Goal: Information Seeking & Learning: Learn about a topic

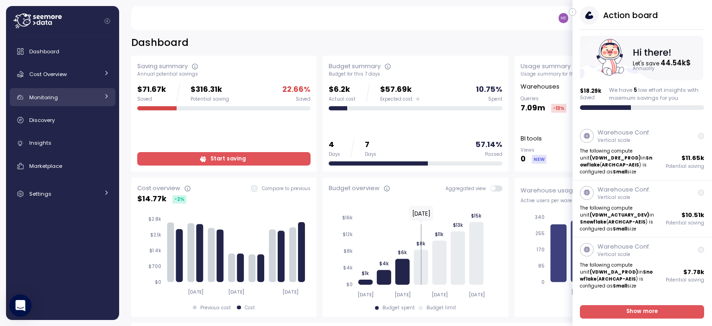
click at [42, 97] on span "Monitoring" at bounding box center [43, 97] width 29 height 7
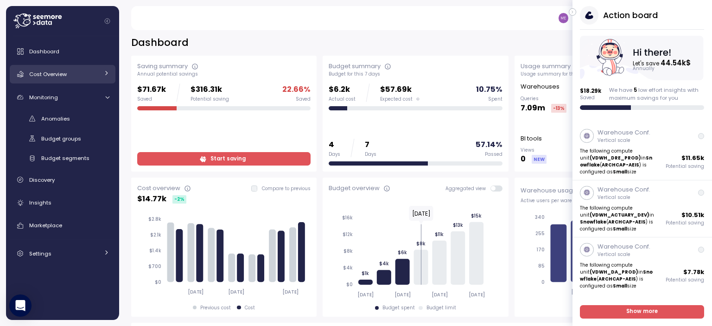
click at [49, 74] on span "Cost Overview" at bounding box center [48, 73] width 38 height 7
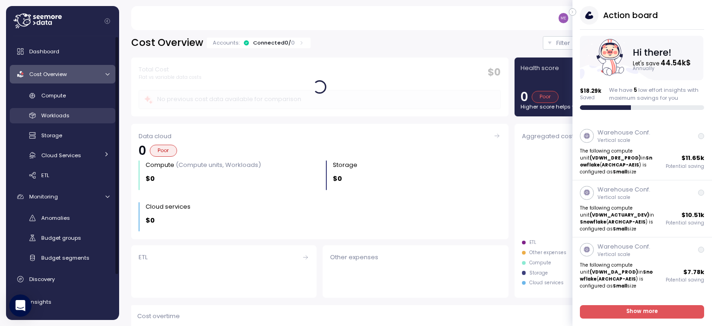
click at [49, 114] on span "Workloads" at bounding box center [55, 115] width 28 height 7
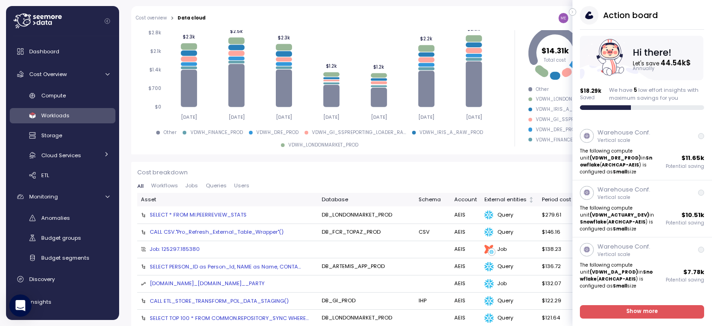
scroll to position [185, 0]
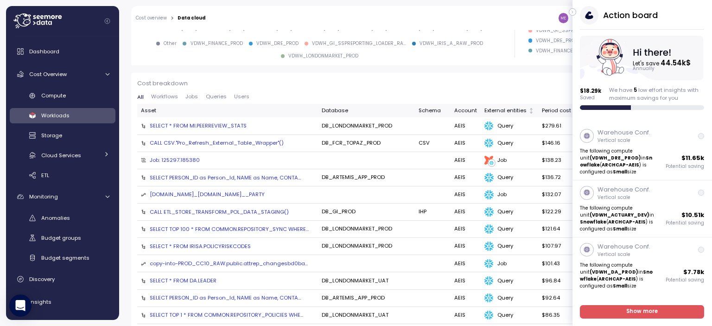
scroll to position [0, 0]
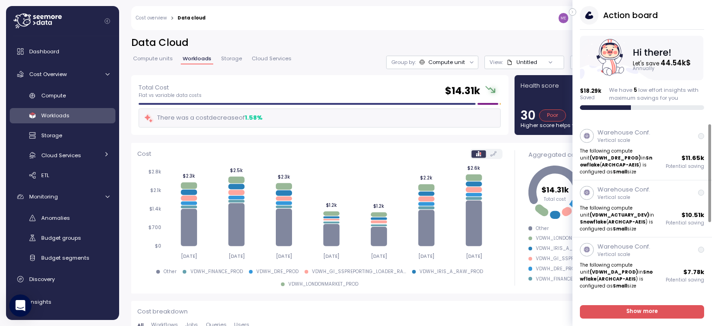
click at [571, 11] on icon "button" at bounding box center [573, 11] width 4 height 11
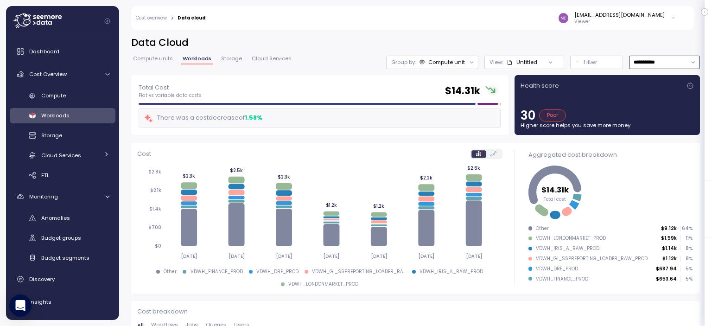
click at [663, 64] on input "**********" at bounding box center [664, 62] width 71 height 13
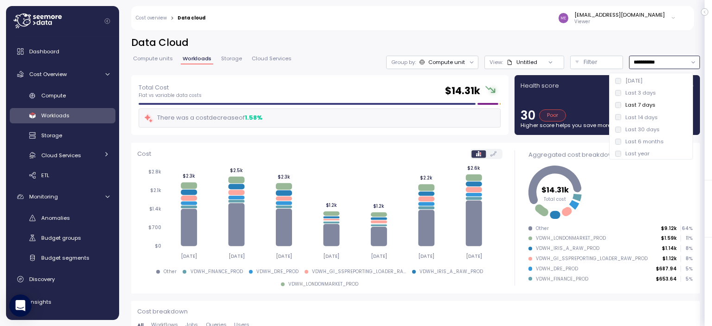
click at [641, 127] on div "Last 30 days" at bounding box center [642, 129] width 34 height 7
type input "**********"
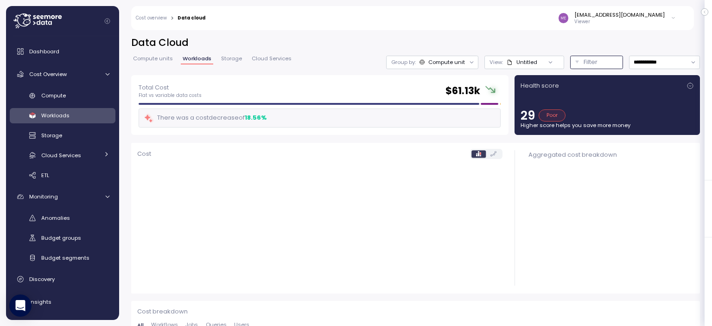
click at [592, 62] on div "Filter" at bounding box center [601, 61] width 34 height 9
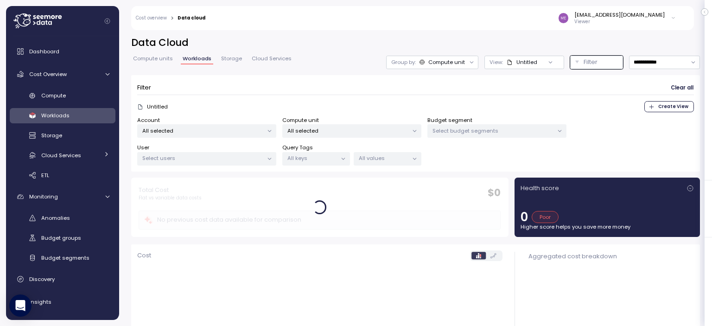
click at [269, 158] on icon at bounding box center [270, 159] width 6 height 6
click at [297, 102] on div "Untitled Create View" at bounding box center [415, 106] width 557 height 11
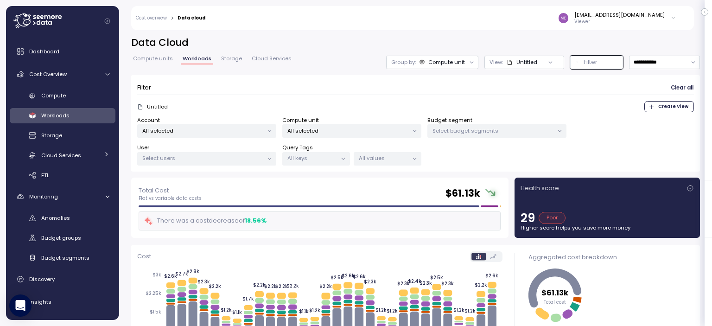
click at [322, 133] on p "All selected" at bounding box center [347, 130] width 121 height 7
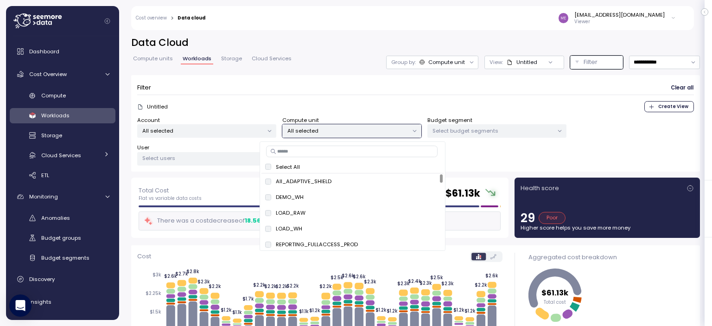
click at [271, 166] on div "Select All" at bounding box center [352, 166] width 175 height 7
click at [309, 148] on input at bounding box center [352, 151] width 172 height 11
type input "*******"
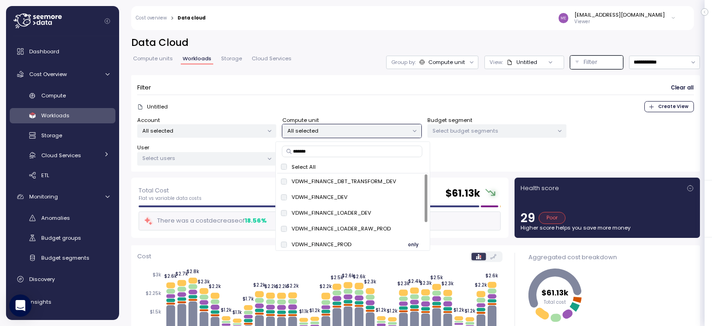
click at [412, 243] on span "only" at bounding box center [413, 244] width 11 height 10
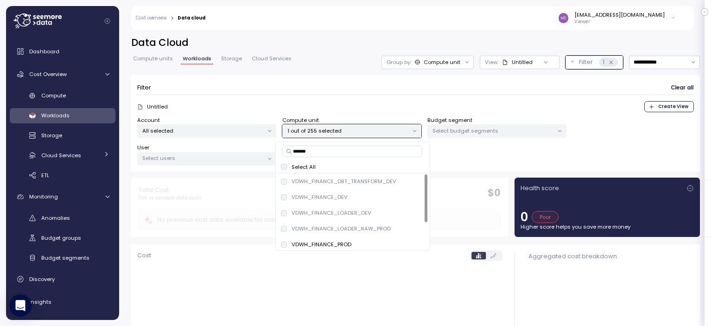
click at [409, 244] on div at bounding box center [350, 246] width 146 height 5
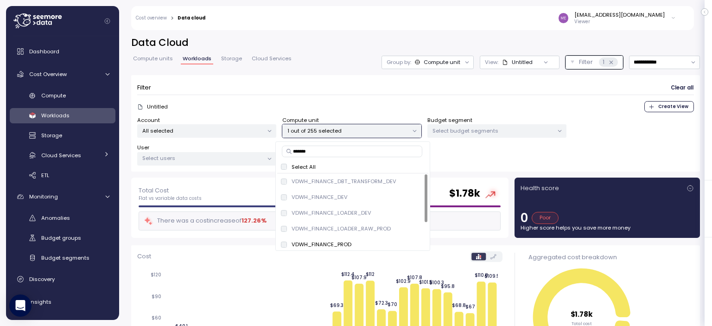
click at [455, 151] on div "Account All selected Compute unit 1 out of 255 selected Budget segment Select b…" at bounding box center [415, 141] width 557 height 50
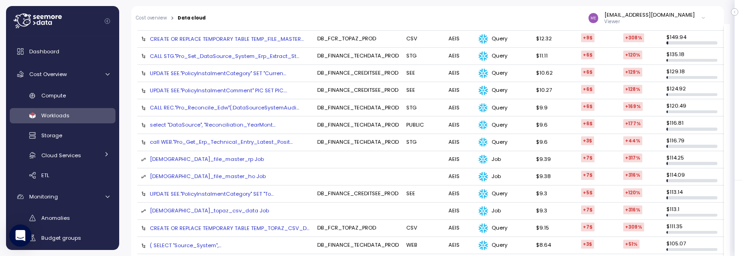
scroll to position [1064, 0]
